Goal: Use online tool/utility: Utilize a website feature to perform a specific function

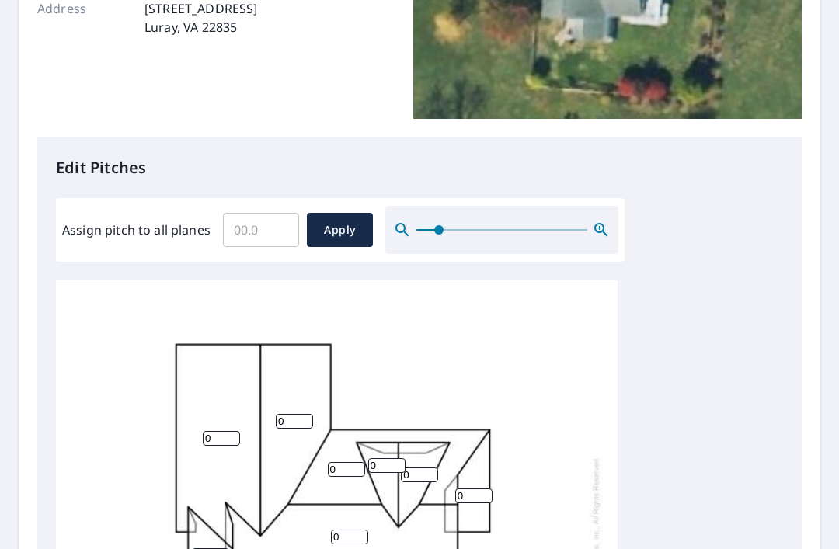
scroll to position [282, 0]
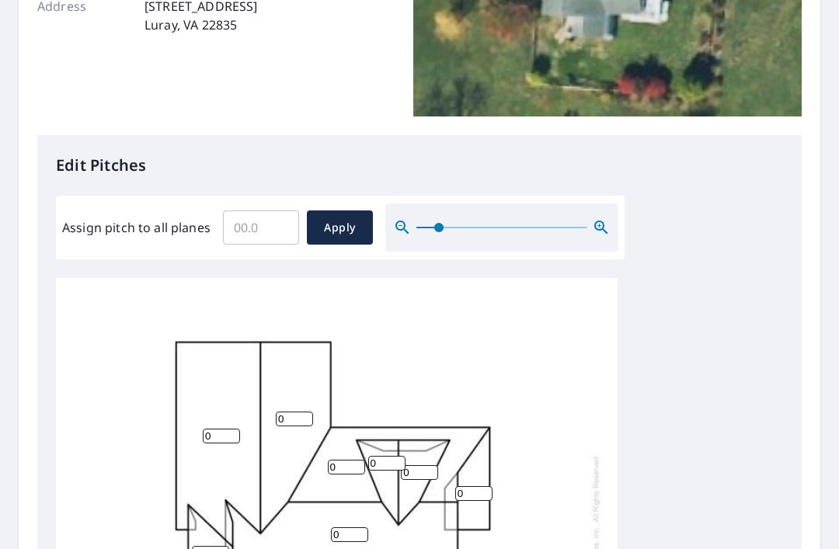
click at [217, 429] on input "0" at bounding box center [221, 436] width 37 height 15
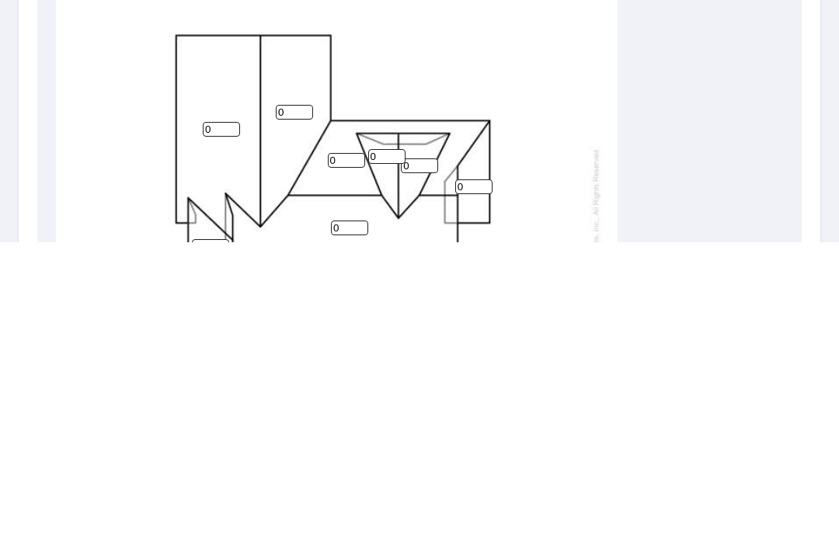
type input "08"
click at [579, 278] on div "0 0 0 0 0 0 0 0 0 0 0 0" at bounding box center [337, 554] width 562 height 552
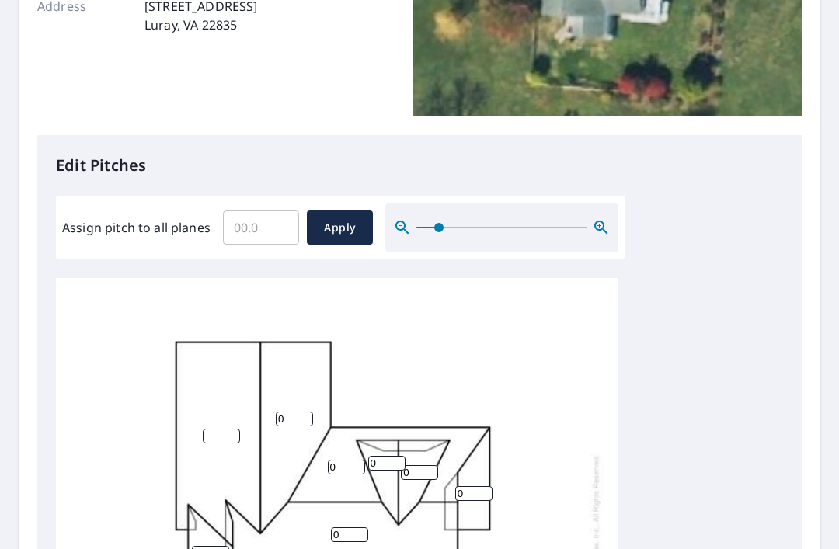
click at [245, 206] on input "Assign pitch to all planes" at bounding box center [261, 228] width 76 height 44
type input "8"
click at [334, 218] on span "Apply" at bounding box center [339, 227] width 41 height 19
click at [343, 218] on span "Apply" at bounding box center [339, 227] width 41 height 19
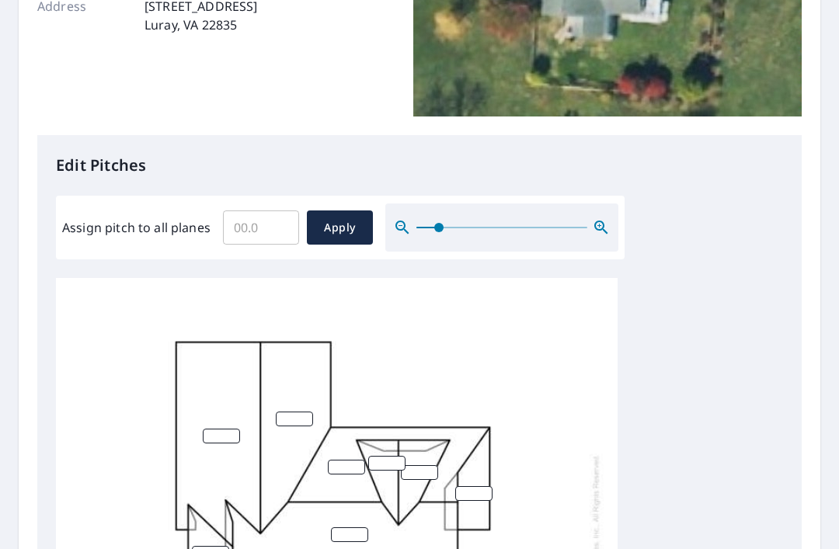
click at [290, 412] on input "number" at bounding box center [294, 419] width 37 height 15
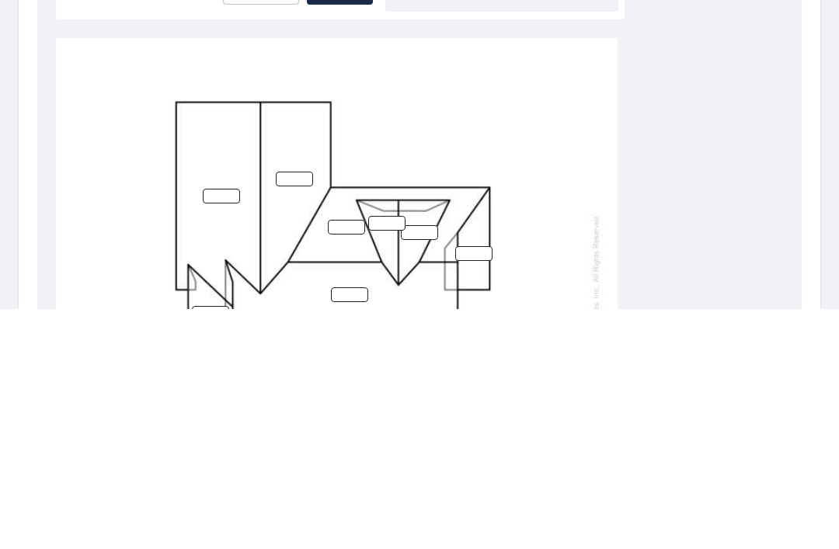
click at [346, 460] on input "number" at bounding box center [346, 467] width 37 height 15
click at [293, 412] on input "number" at bounding box center [294, 419] width 37 height 15
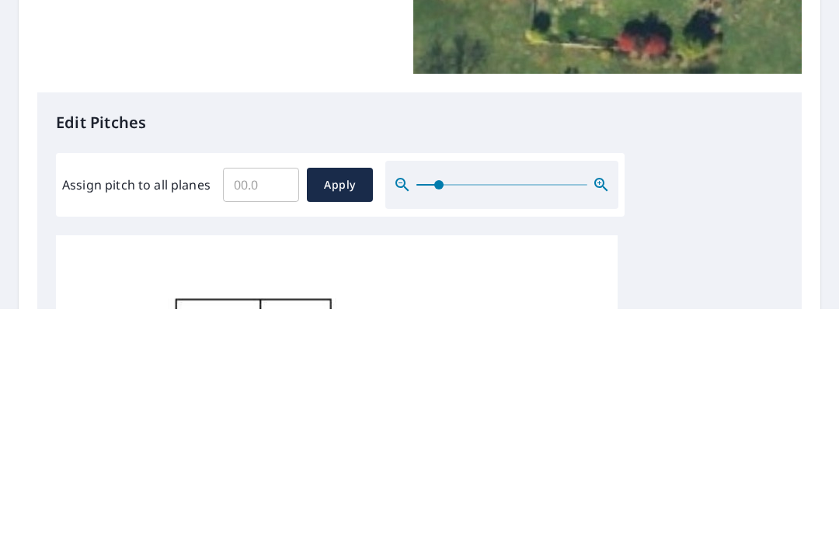
scroll to position [86, 0]
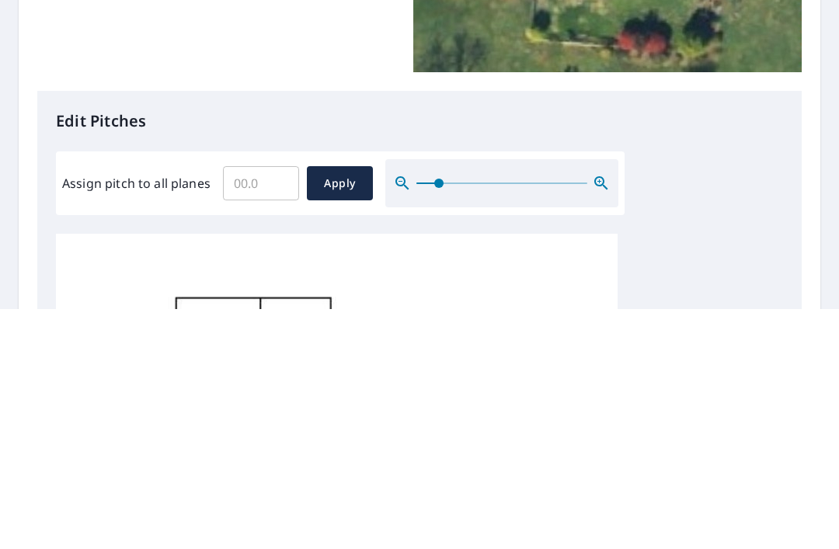
click at [337, 414] on span "Apply" at bounding box center [339, 423] width 41 height 19
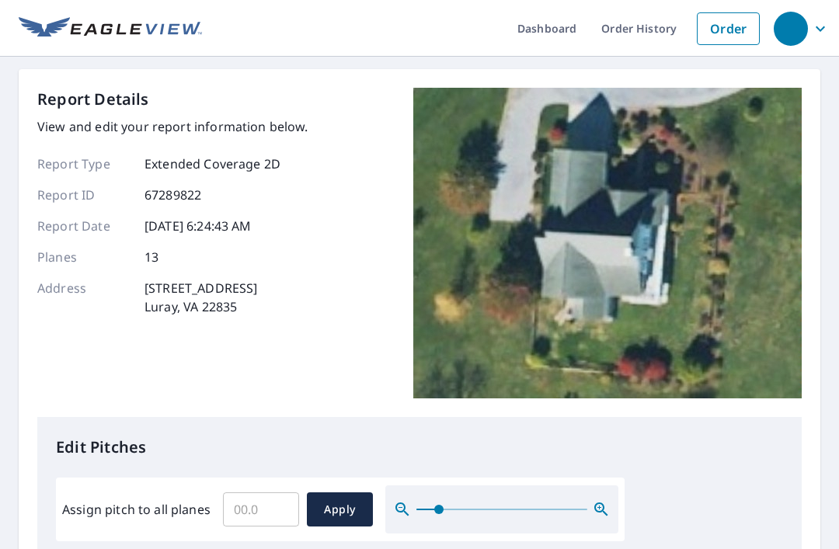
scroll to position [0, 0]
click at [576, 1] on link "Dashboard" at bounding box center [547, 28] width 84 height 57
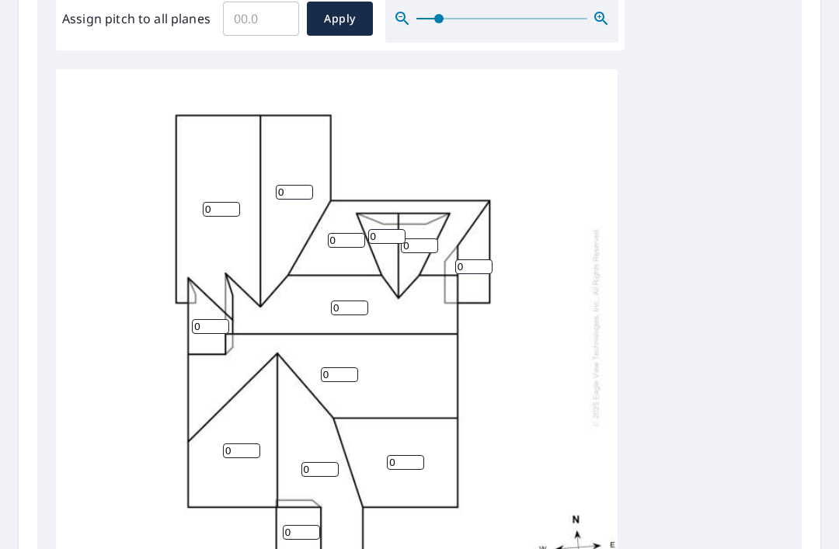
scroll to position [19, 0]
click at [219, 201] on input "0" at bounding box center [221, 208] width 37 height 15
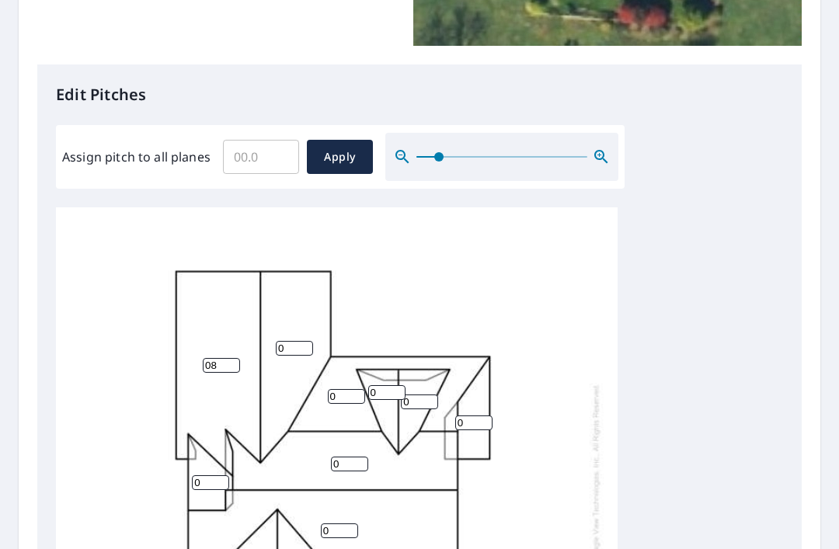
scroll to position [352, 0]
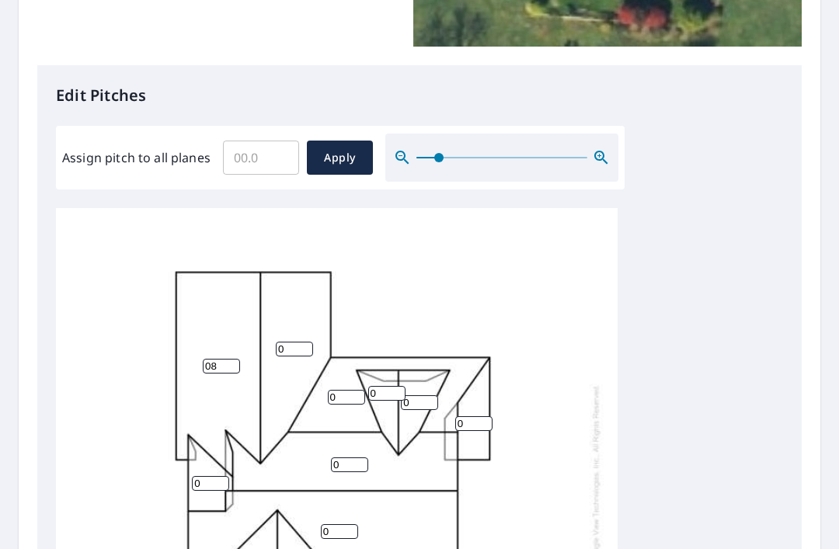
type input "08"
click at [341, 148] on span "Apply" at bounding box center [339, 157] width 41 height 19
click at [253, 136] on input "Assign pitch to all planes" at bounding box center [261, 158] width 76 height 44
type input "8"
click at [334, 148] on span "Apply" at bounding box center [339, 157] width 41 height 19
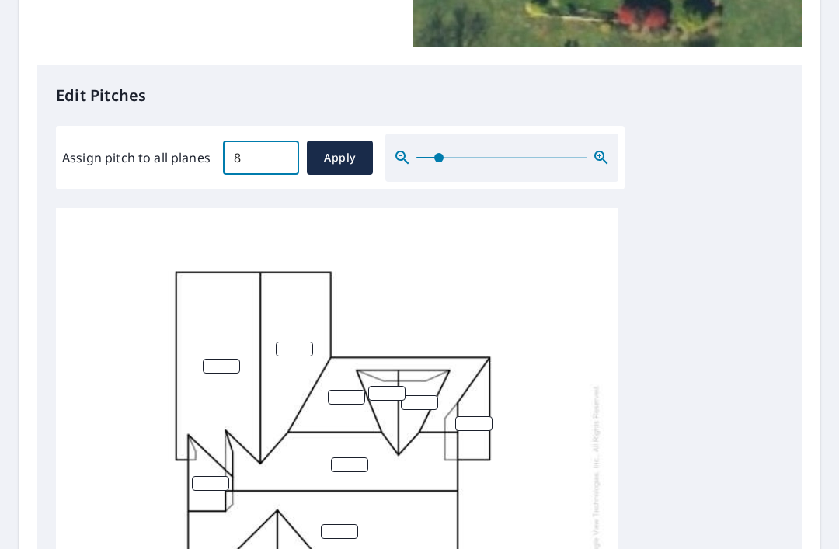
type input "8"
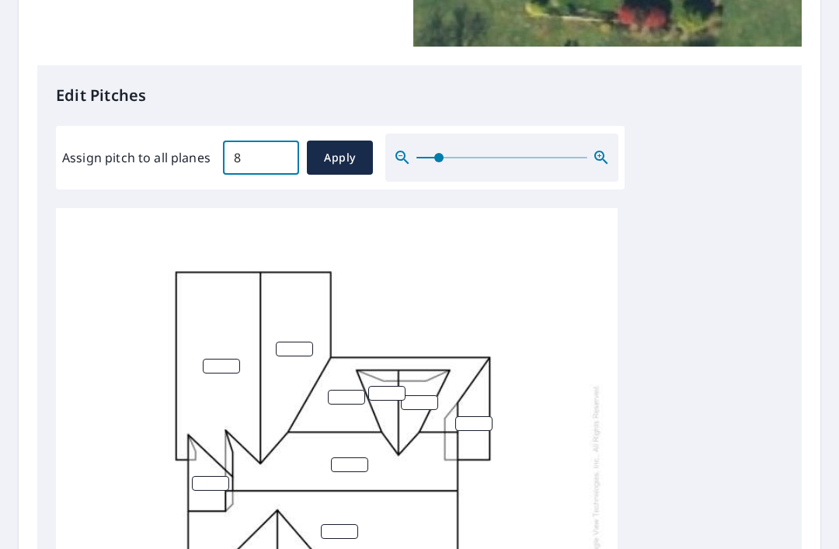
type input "8"
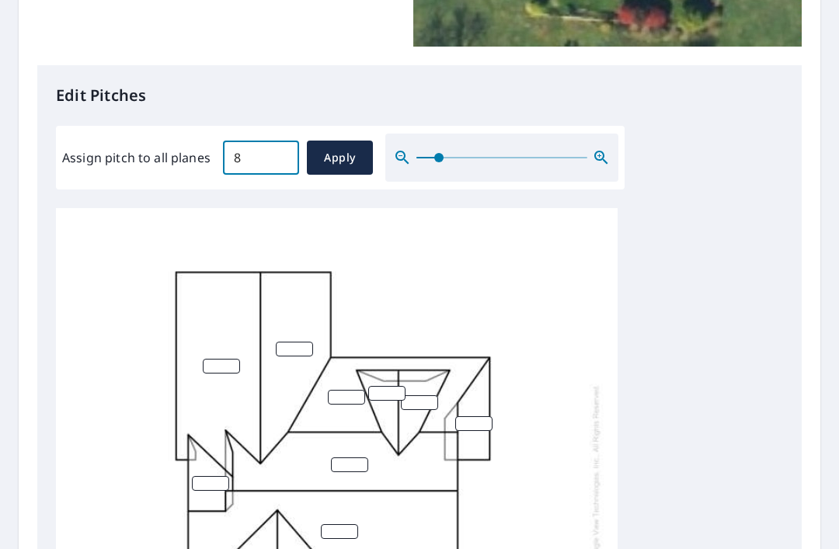
type input "8"
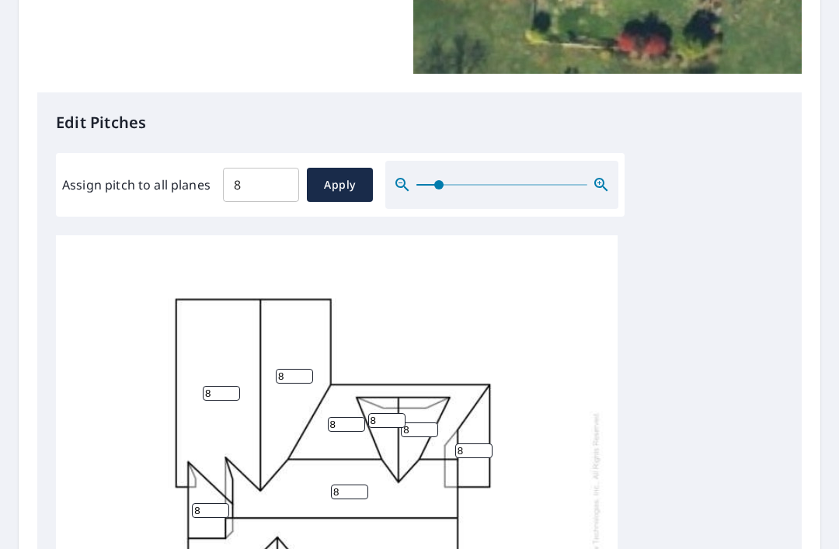
scroll to position [329, 0]
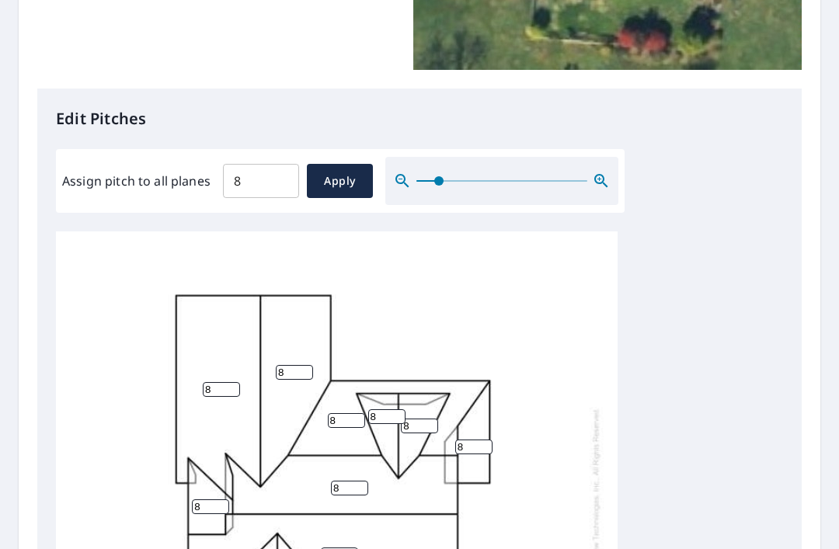
click at [339, 172] on span "Apply" at bounding box center [339, 181] width 41 height 19
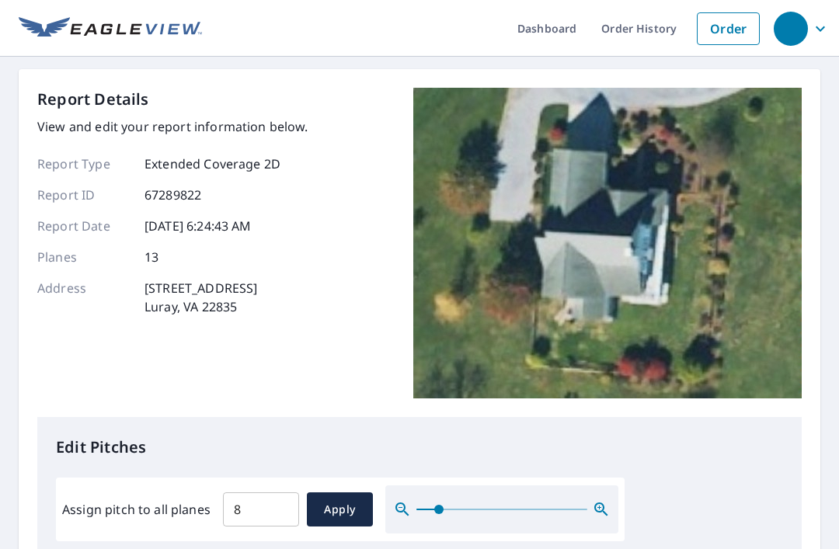
scroll to position [0, 0]
